Goal: Task Accomplishment & Management: Complete application form

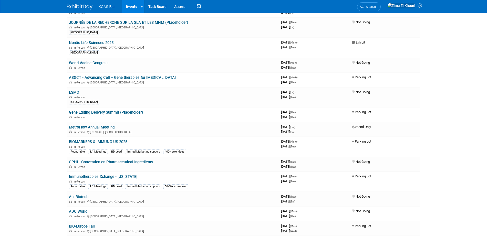
scroll to position [166, 0]
click at [93, 44] on link "Nordic Life Sciences 2025" at bounding box center [91, 43] width 45 height 5
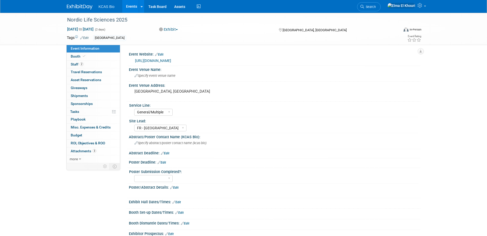
select select "General/Multiple"
select select "FR - Lyon"
click at [91, 59] on link "Booth" at bounding box center [93, 57] width 53 height 8
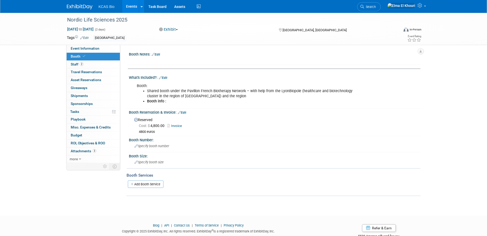
click at [166, 78] on link "Edit" at bounding box center [163, 78] width 8 height 4
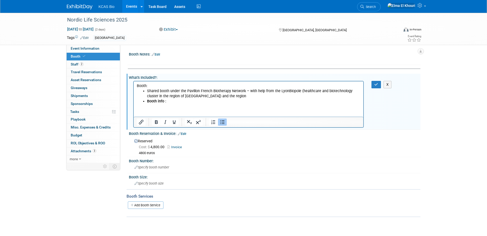
drag, startPoint x: 245, startPoint y: 91, endPoint x: 220, endPoint y: 96, distance: 25.2
click at [220, 96] on li "Shared booth under the Pavillon French Biotherapy Network – with help from the …" at bounding box center [254, 94] width 214 height 10
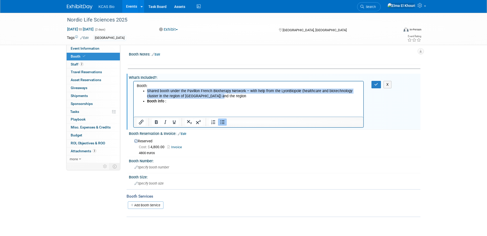
drag, startPoint x: 220, startPoint y: 96, endPoint x: 146, endPoint y: 90, distance: 74.0
click at [146, 90] on ul "Shared booth under the Pavillon French Biotherapy Network – with help from the …" at bounding box center [248, 96] width 224 height 15
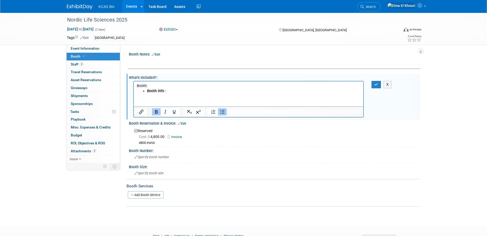
click at [176, 89] on li "Booth info :" at bounding box center [254, 91] width 214 height 5
click at [46, 135] on div "Nordic Life Sciences 2025 Oct 13, 2025 to Oct 14, 2025 (2 days) Oct 13, 2025 to…" at bounding box center [243, 115] width 487 height 204
click at [79, 8] on img at bounding box center [80, 6] width 26 height 5
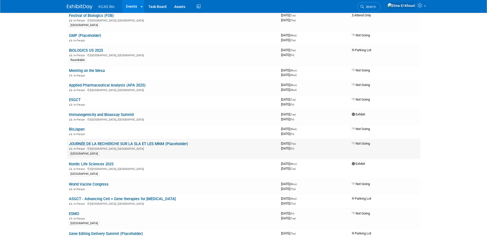
scroll to position [44, 0]
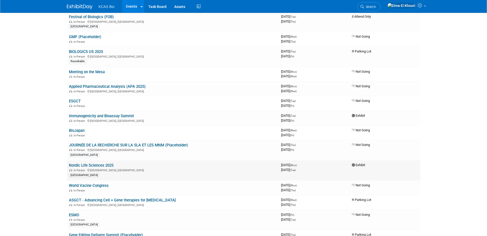
click at [107, 163] on link "Nordic Life Sciences 2025" at bounding box center [91, 165] width 45 height 5
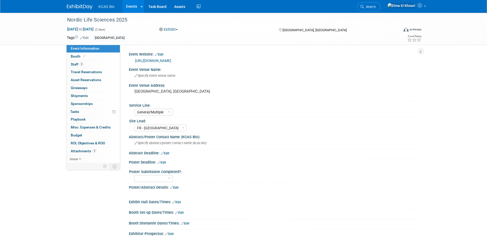
select select "General/Multiple"
select select "FR - Lyon"
click at [87, 58] on link "Booth" at bounding box center [93, 57] width 53 height 8
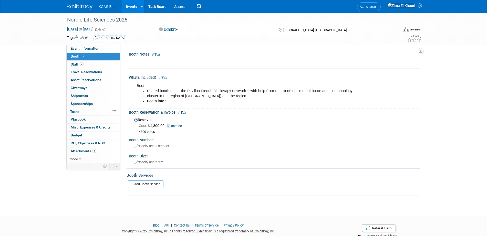
click at [165, 77] on link "Edit" at bounding box center [163, 78] width 8 height 4
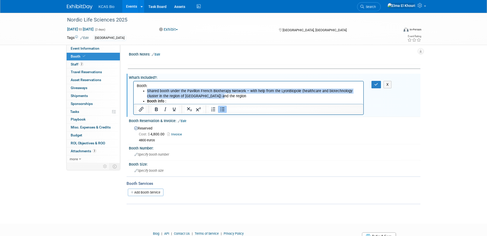
drag, startPoint x: 218, startPoint y: 96, endPoint x: 147, endPoint y: 89, distance: 71.2
click at [147, 89] on li "Shared booth under the Pavillon French Biotherapy Network – with help from the …" at bounding box center [254, 94] width 214 height 10
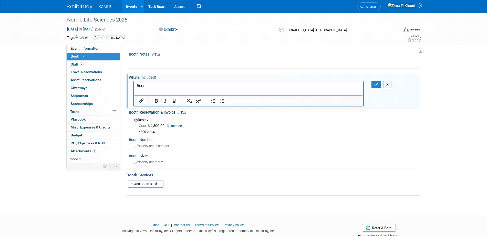
click at [156, 86] on p "Booth:" at bounding box center [248, 85] width 224 height 5
click at [376, 85] on icon "button" at bounding box center [376, 85] width 4 height 4
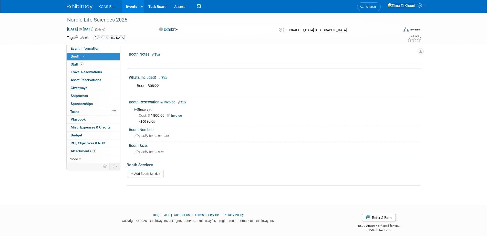
click at [129, 5] on link "Events" at bounding box center [131, 6] width 19 height 13
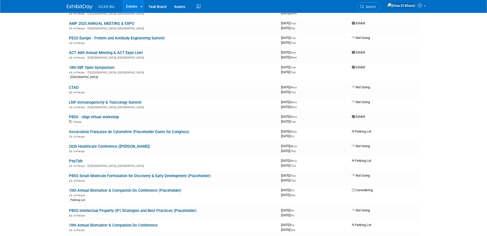
scroll to position [434, 0]
click at [101, 66] on link "18th EBF Open Symposium" at bounding box center [92, 67] width 46 height 5
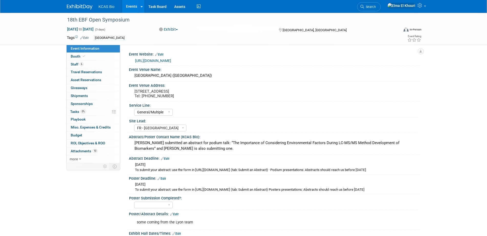
select select "General/Multiple"
select select "FR - [GEOGRAPHIC_DATA]"
click at [101, 66] on link "6 Staff 6" at bounding box center [93, 65] width 53 height 8
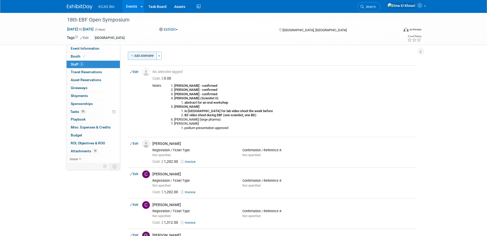
click at [143, 55] on button "Add Attendee" at bounding box center [142, 56] width 29 height 8
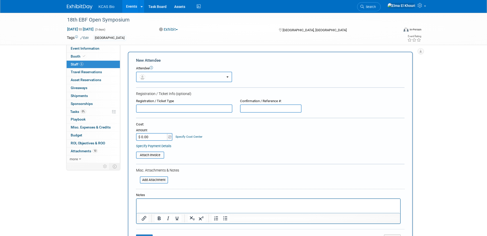
click at [165, 77] on button "button" at bounding box center [184, 77] width 96 height 10
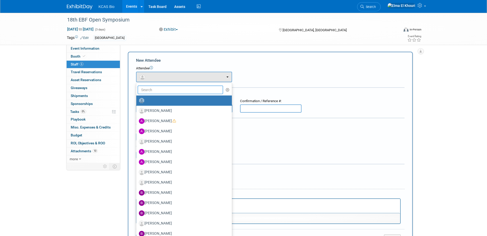
click at [167, 88] on input "text" at bounding box center [180, 90] width 86 height 9
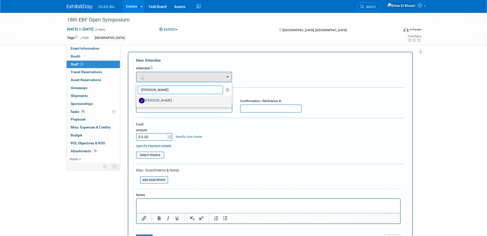
type input "[PERSON_NAME]"
click at [156, 102] on label "[PERSON_NAME]" at bounding box center [183, 101] width 88 height 8
click at [137, 102] on input "[PERSON_NAME]" at bounding box center [135, 99] width 3 height 3
select select "c84fc383-0d04-49c9-93ad-ff96209af5d3"
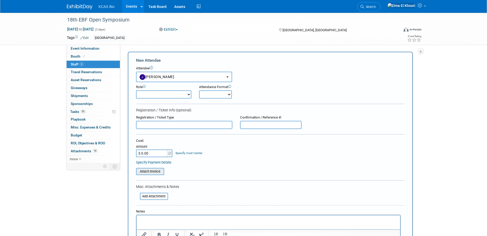
click at [154, 172] on input "file" at bounding box center [133, 171] width 61 height 6
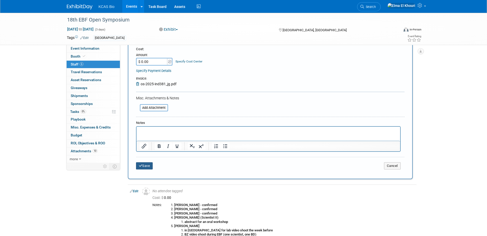
click at [144, 169] on button "Save" at bounding box center [144, 165] width 17 height 7
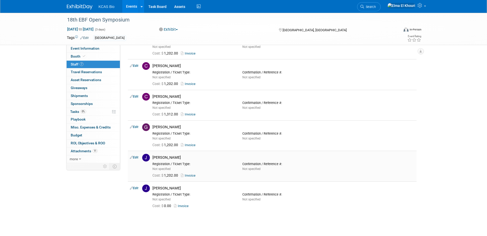
scroll to position [109, 0]
click at [131, 186] on icon at bounding box center [131, 187] width 3 height 5
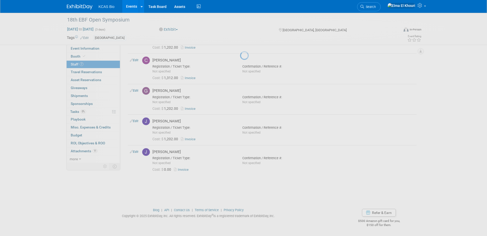
select select "c84fc383-0d04-49c9-93ad-ff96209af5d3"
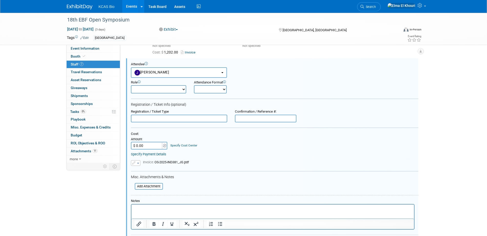
scroll to position [0, 0]
click at [148, 146] on input "$ 0.00" at bounding box center [147, 146] width 32 height 8
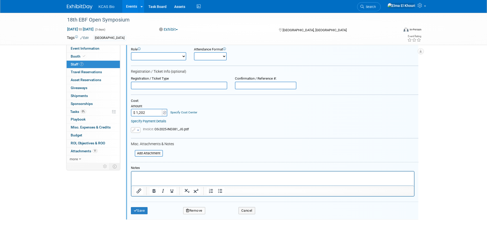
scroll to position [266, 0]
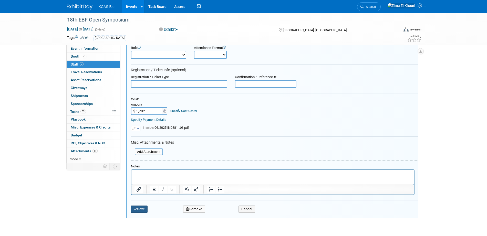
type input "$ 1,202.00"
click at [140, 208] on button "Save" at bounding box center [139, 209] width 17 height 7
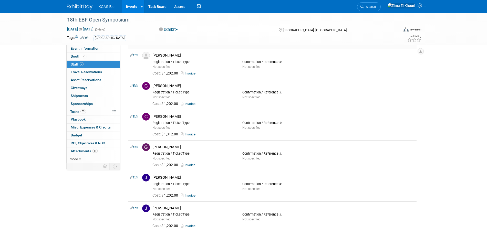
scroll to position [0, 0]
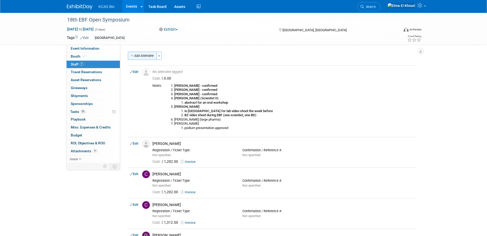
click at [139, 59] on button "Add Attendee" at bounding box center [142, 56] width 29 height 8
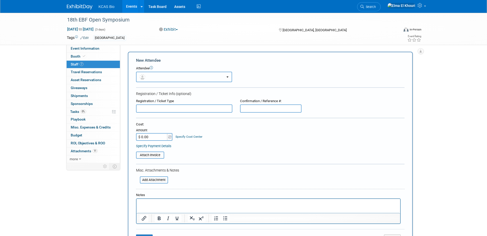
click at [162, 77] on button "button" at bounding box center [184, 77] width 96 height 10
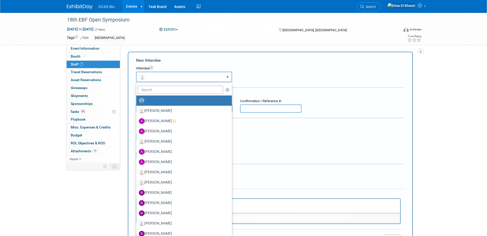
click at [176, 74] on button "button" at bounding box center [184, 77] width 96 height 10
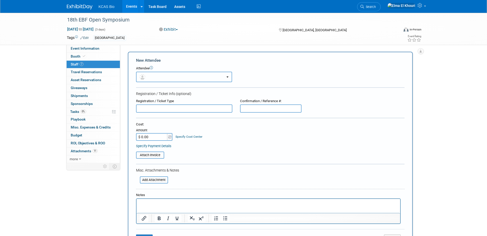
click at [175, 78] on button "button" at bounding box center [184, 77] width 96 height 10
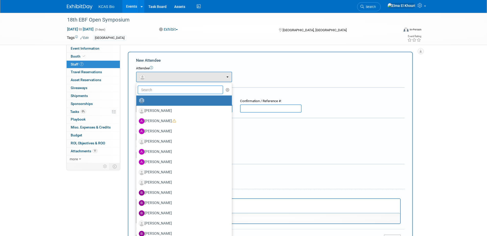
click at [167, 90] on input "text" at bounding box center [180, 90] width 86 height 9
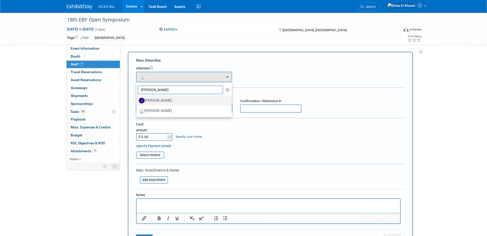
type input "[PERSON_NAME]"
click at [168, 101] on label "[PERSON_NAME]" at bounding box center [183, 101] width 88 height 8
click at [137, 101] on input "[PERSON_NAME]" at bounding box center [135, 99] width 3 height 3
select select "d6b6b417-044e-44ee-a045-b41b3bec4fe9"
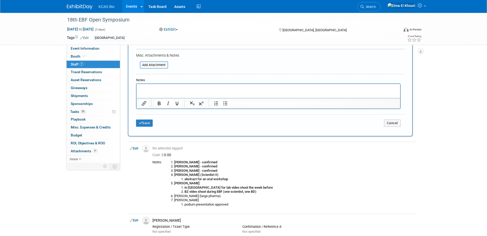
scroll to position [132, 0]
click at [148, 123] on button "Save" at bounding box center [144, 122] width 17 height 7
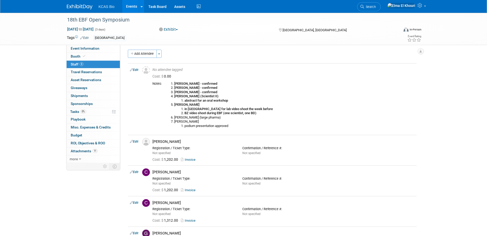
scroll to position [0, 0]
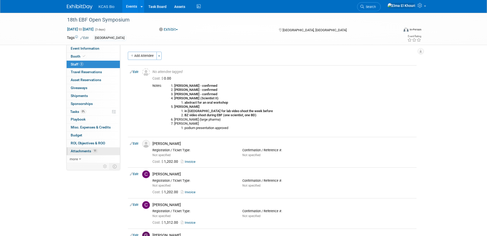
click at [82, 152] on span "Attachments 11" at bounding box center [84, 151] width 27 height 4
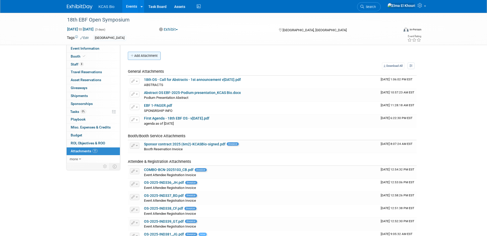
click at [147, 56] on button "Add Attachment" at bounding box center [144, 56] width 33 height 8
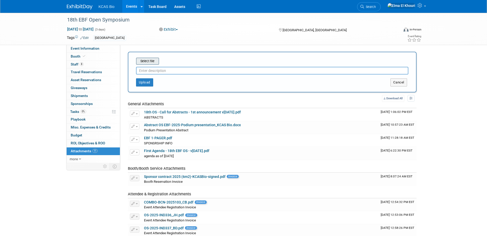
click at [146, 60] on input "file" at bounding box center [128, 61] width 61 height 6
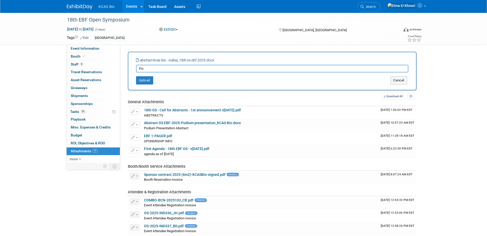
type input "P"
type input "n"
type input "Nulisar Poster Abstract by [PERSON_NAME]"
click at [145, 81] on button "Upload" at bounding box center [144, 80] width 17 height 8
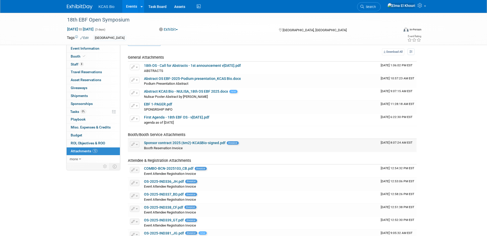
scroll to position [14, 0]
click at [206, 94] on div "Nulisar Poster Abstract by [PERSON_NAME] Nulisar Poster Abstract by [PERSON_NAM…" at bounding box center [260, 96] width 232 height 5
click at [135, 90] on button "button" at bounding box center [134, 93] width 9 height 6
click at [152, 109] on link "Change Description" at bounding box center [152, 107] width 45 height 7
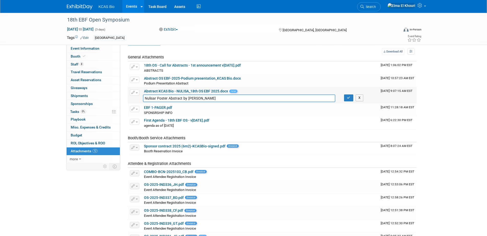
click at [157, 97] on input "Nulisar Poster Abstract by [PERSON_NAME]" at bounding box center [239, 98] width 193 height 8
type input "Nulisa Poster Abstract by [PERSON_NAME]"
click at [347, 97] on icon "button" at bounding box center [349, 97] width 4 height 3
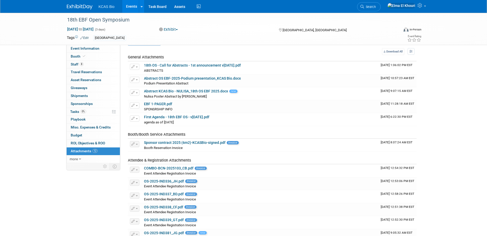
scroll to position [0, 0]
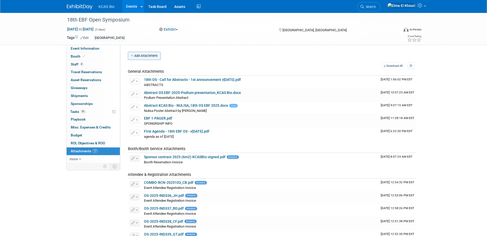
click at [143, 58] on button "Add Attachment" at bounding box center [144, 56] width 33 height 8
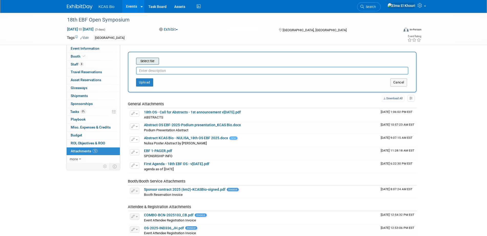
click at [147, 60] on input "file" at bounding box center [128, 61] width 61 height 6
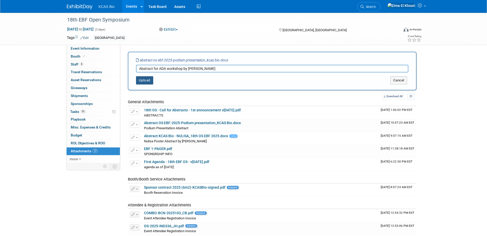
type input "Abstract for ADA workshop by [PERSON_NAME]"
click at [145, 78] on button "Upload" at bounding box center [144, 80] width 17 height 8
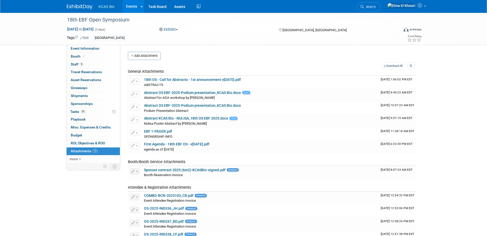
click at [130, 8] on link "Events" at bounding box center [131, 6] width 19 height 13
